Goal: Task Accomplishment & Management: Manage account settings

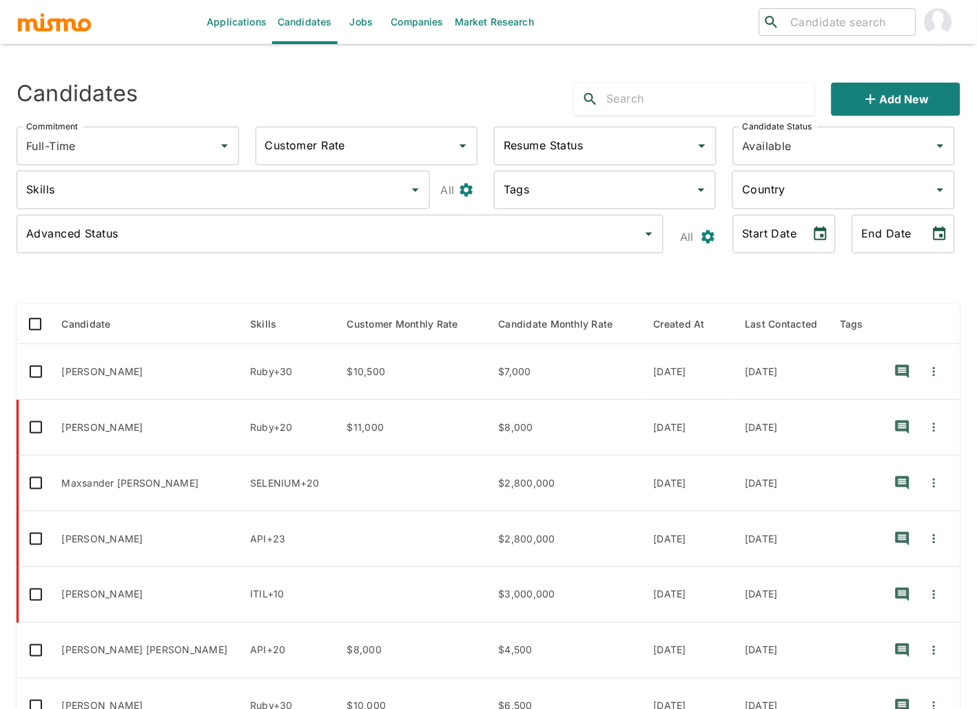
click at [939, 30] on img "account of current user" at bounding box center [938, 22] width 28 height 28
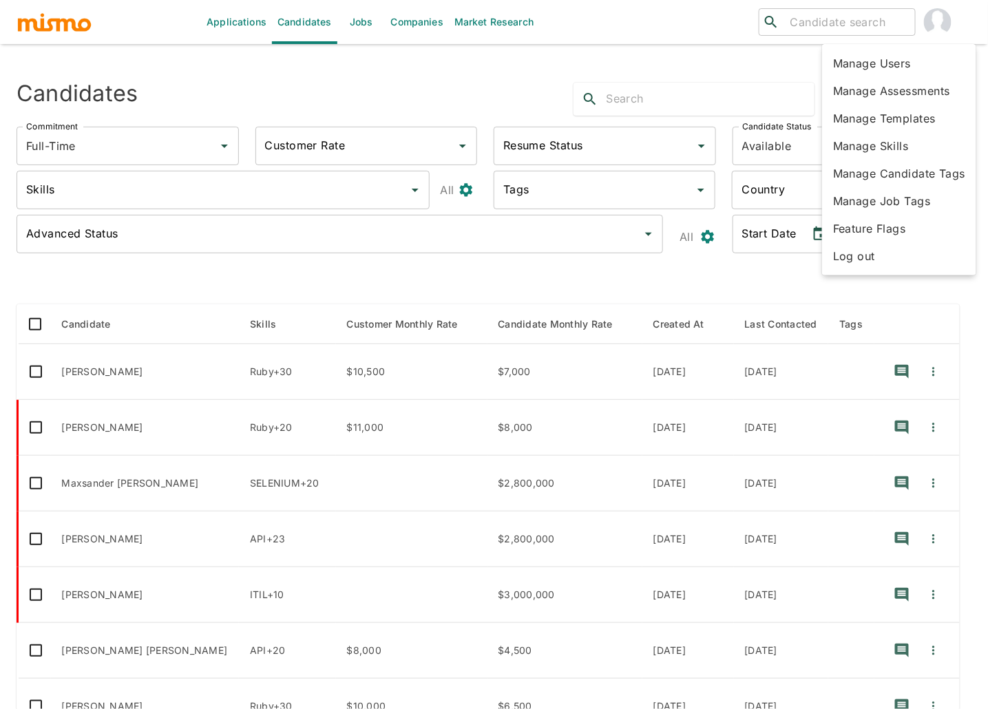
click at [79, 25] on div at bounding box center [494, 354] width 988 height 709
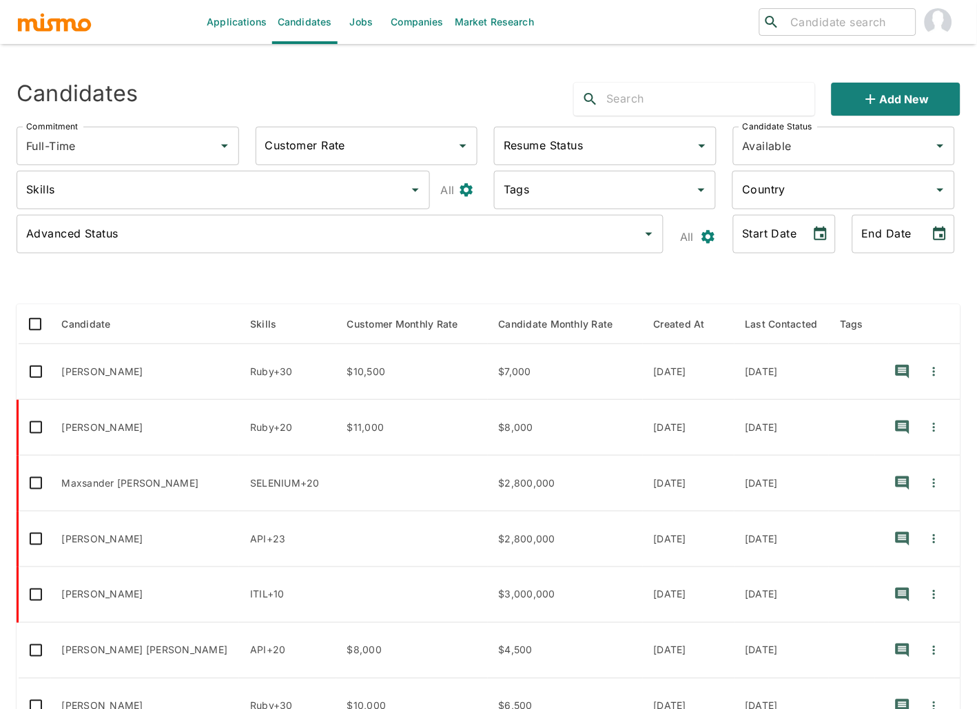
click at [28, 26] on body "Applications Candidates Jobs Companies Market Research ​ ​ Sending Emails ... C…" at bounding box center [488, 371] width 977 height 742
click at [933, 12] on img "account of current user" at bounding box center [938, 22] width 28 height 28
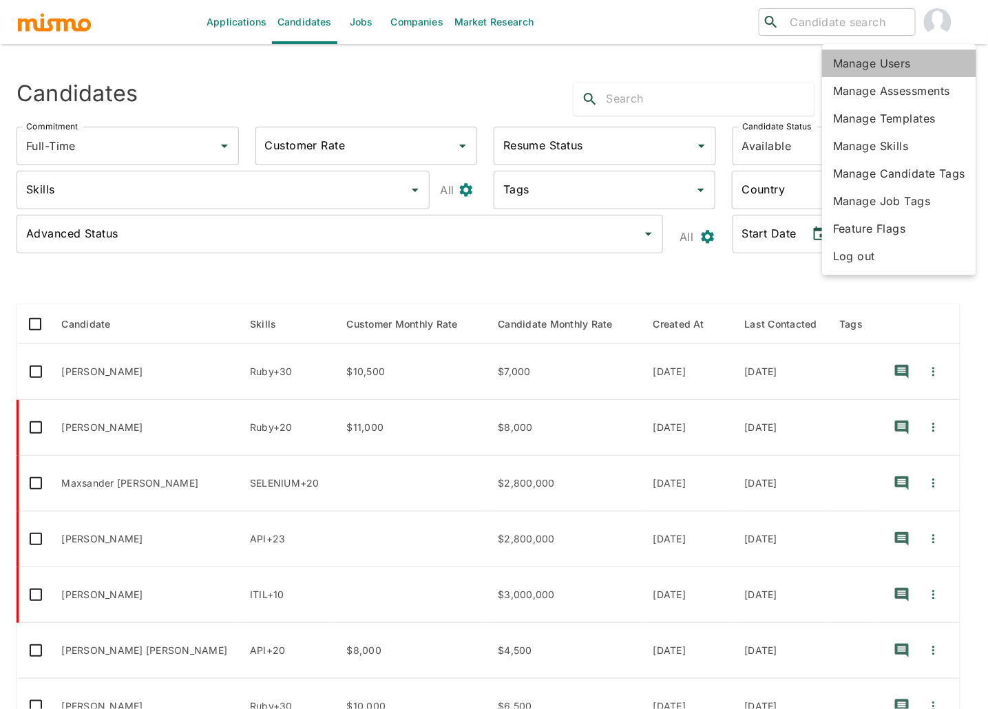
click at [893, 61] on li "Manage Users" at bounding box center [899, 64] width 154 height 28
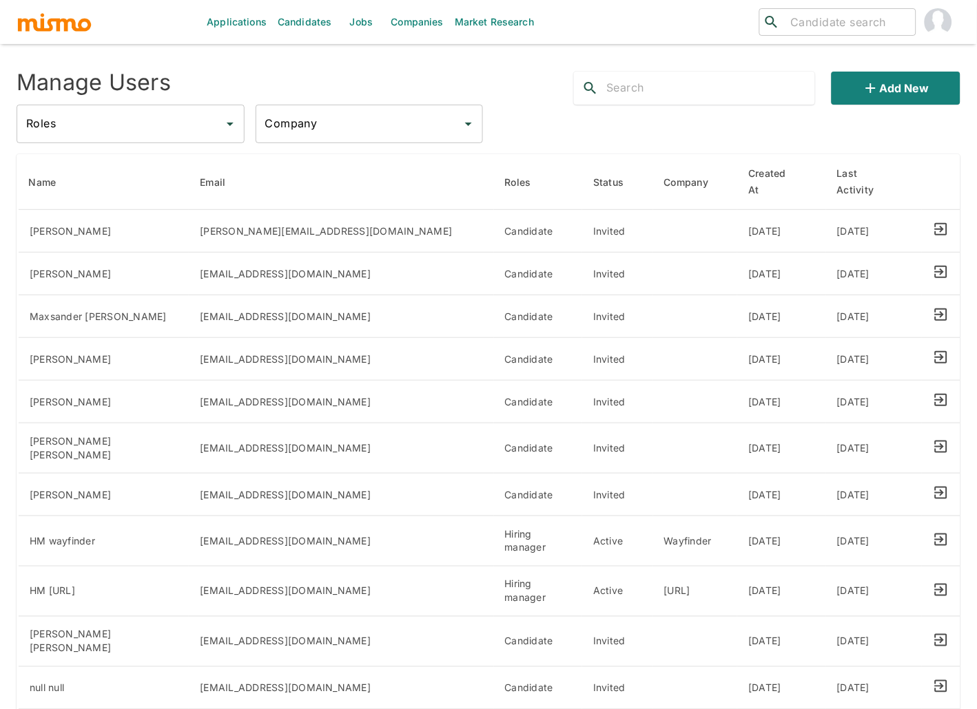
click at [609, 90] on input "text" at bounding box center [711, 88] width 209 height 22
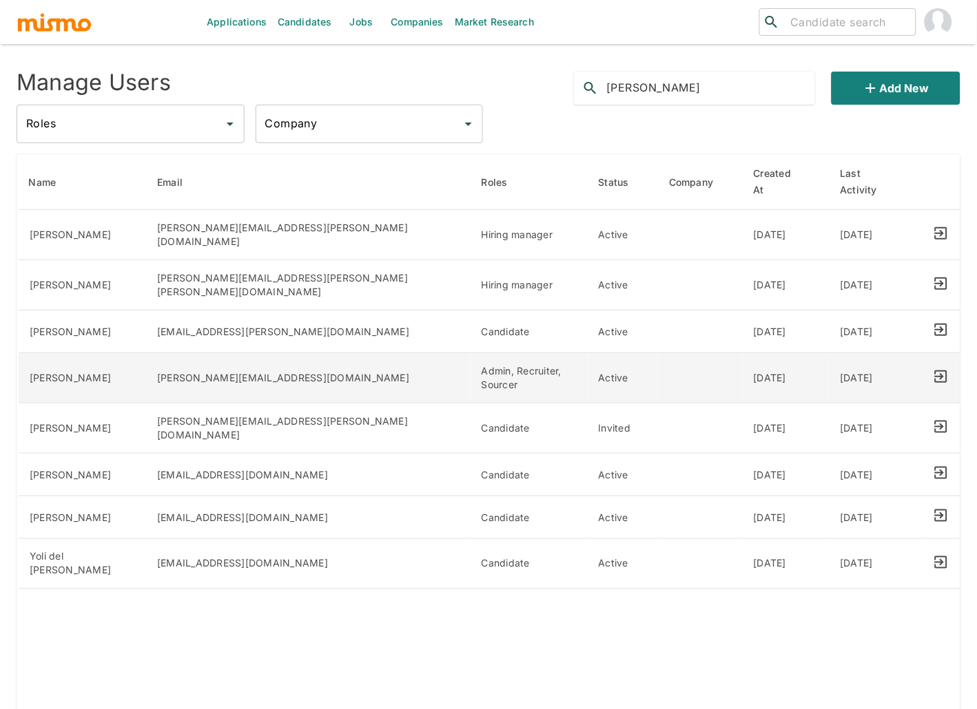
type input "carmen"
click at [935, 368] on icon "Magic Link" at bounding box center [941, 376] width 17 height 17
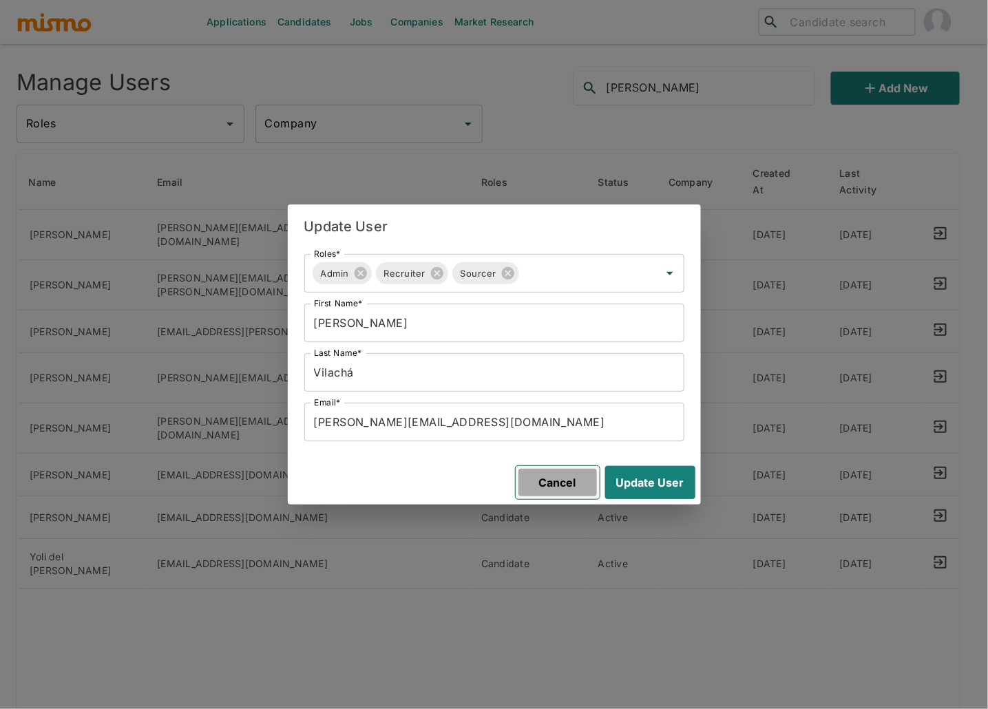
click at [559, 486] on button "Cancel" at bounding box center [558, 482] width 84 height 33
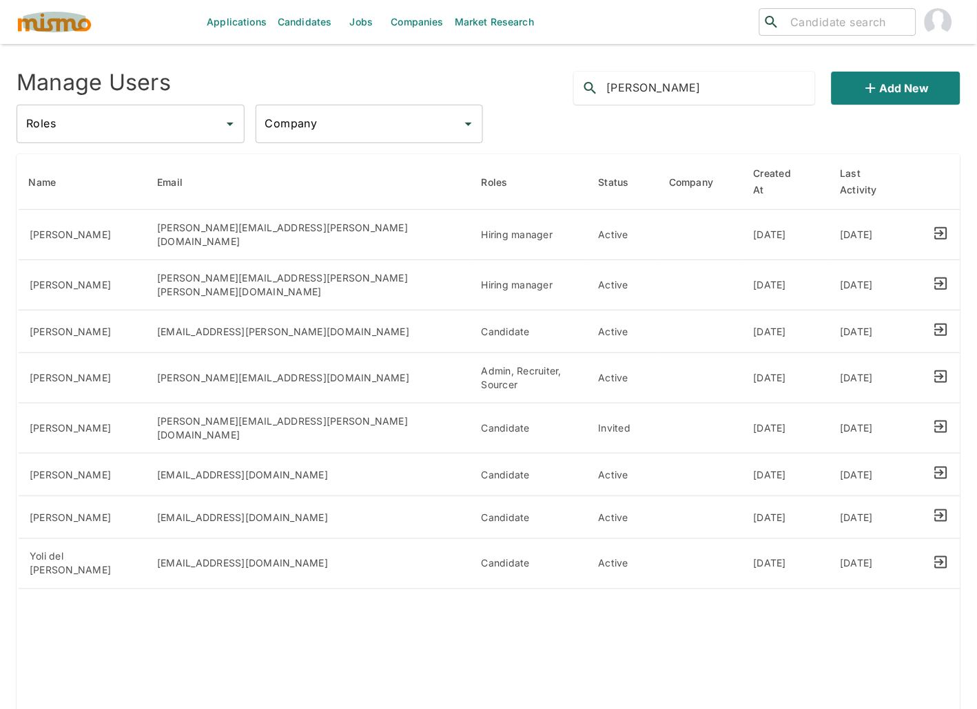
click at [45, 25] on img "button" at bounding box center [55, 22] width 76 height 21
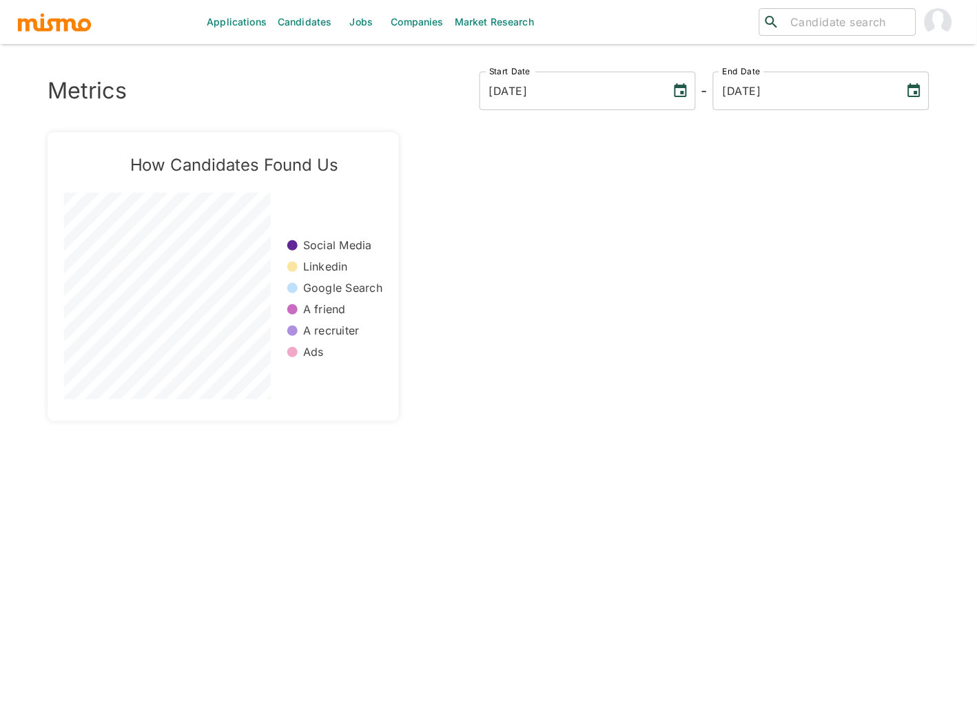
click at [937, 22] on img "account of current user" at bounding box center [938, 22] width 28 height 28
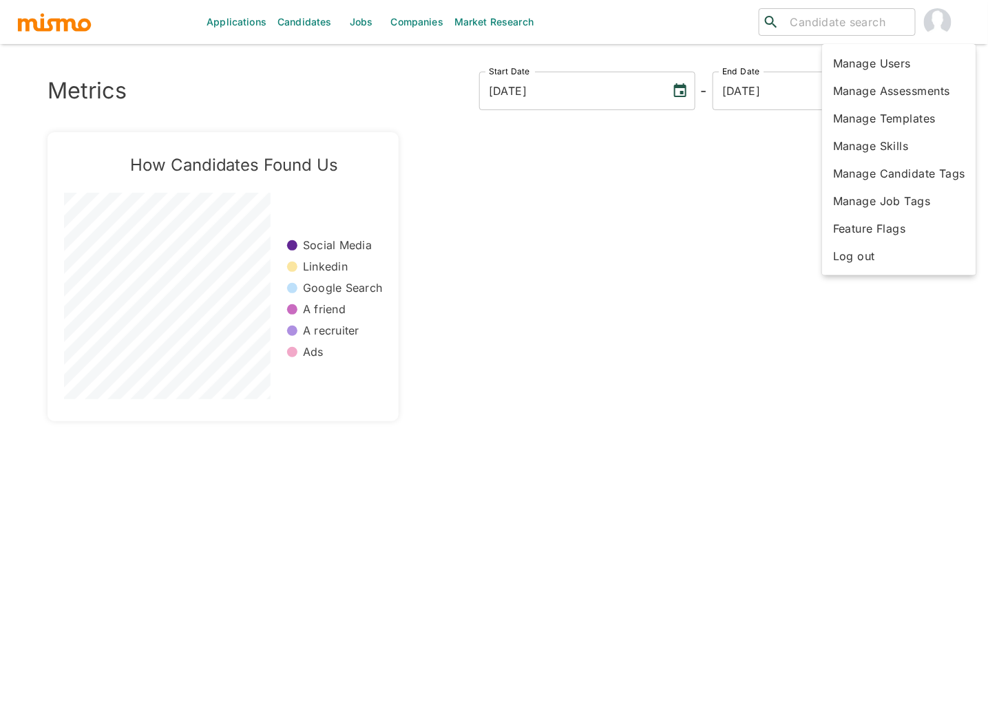
click at [589, 273] on div at bounding box center [494, 354] width 988 height 709
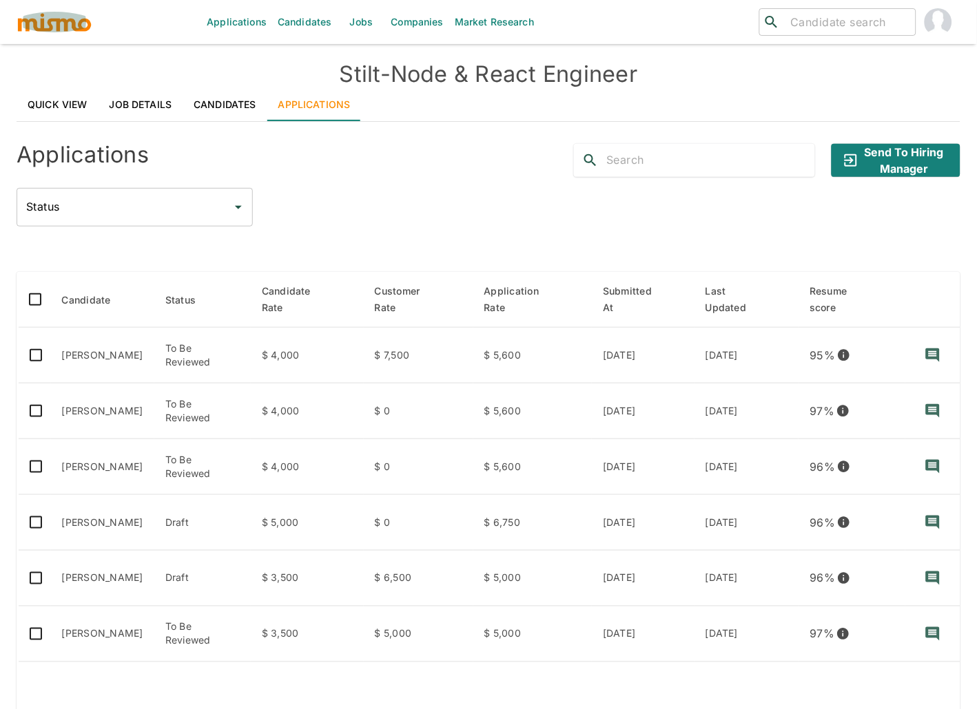
click at [79, 23] on img "button" at bounding box center [55, 22] width 76 height 21
